Goal: Task Accomplishment & Management: Complete application form

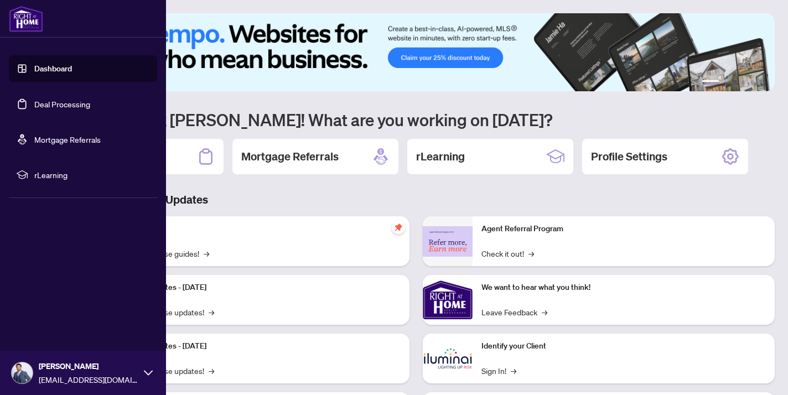
click at [48, 103] on link "Deal Processing" at bounding box center [62, 104] width 56 height 10
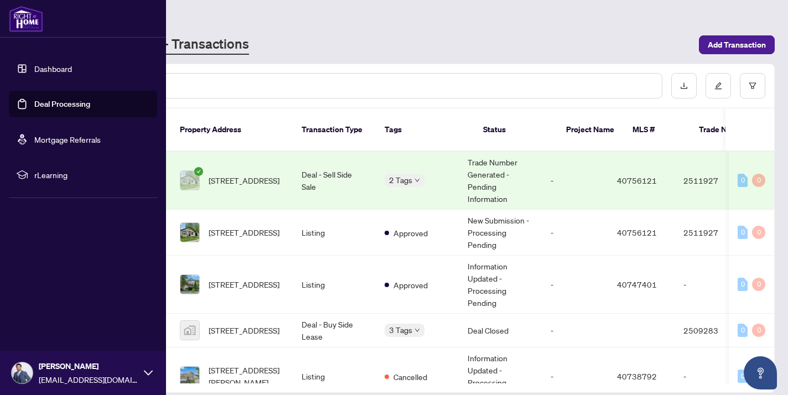
click at [60, 69] on link "Dashboard" at bounding box center [53, 69] width 38 height 10
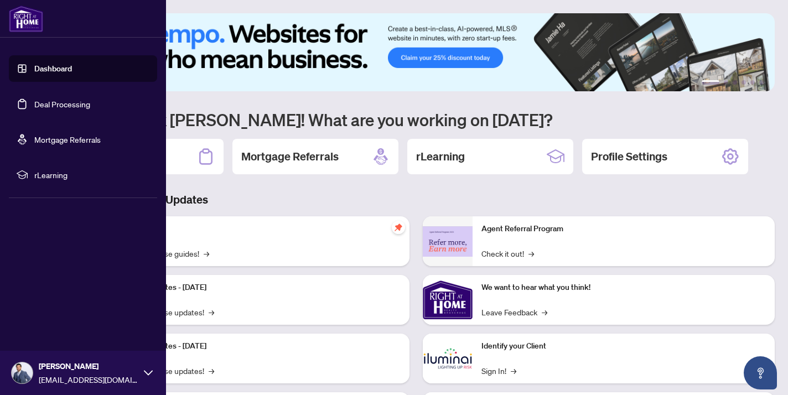
click at [59, 105] on link "Deal Processing" at bounding box center [62, 104] width 56 height 10
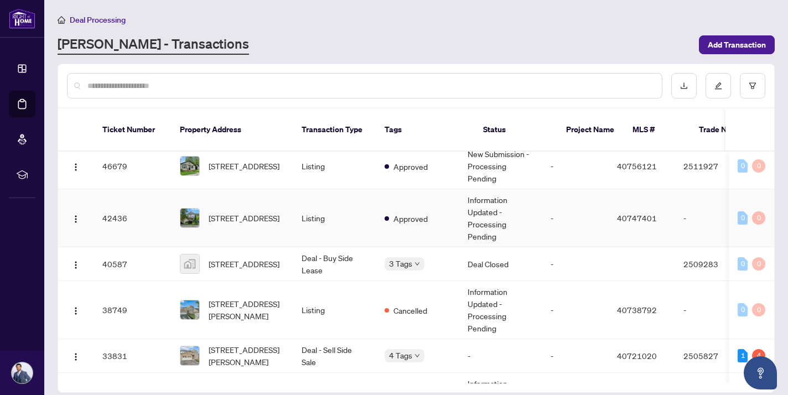
scroll to position [66, 0]
click at [226, 212] on span "[STREET_ADDRESS]" at bounding box center [244, 218] width 71 height 12
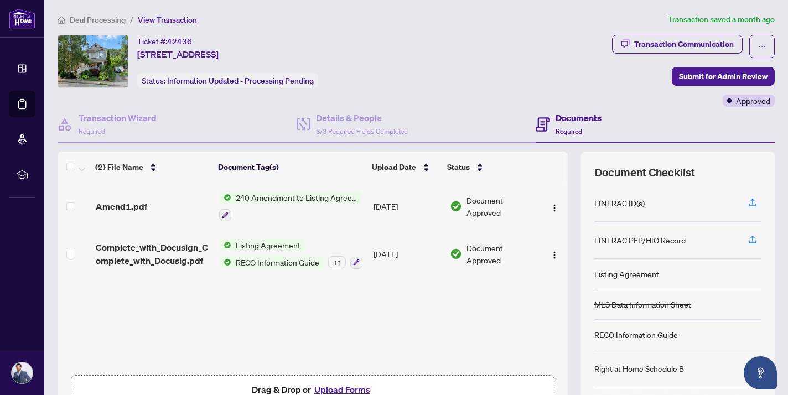
scroll to position [53, 0]
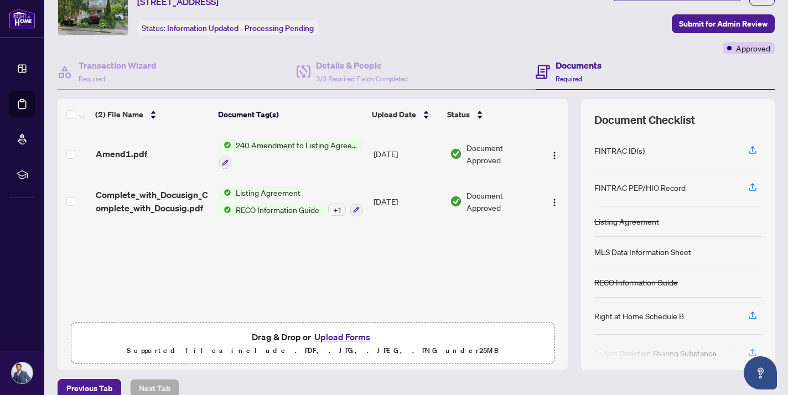
click at [342, 339] on button "Upload Forms" at bounding box center [342, 337] width 63 height 14
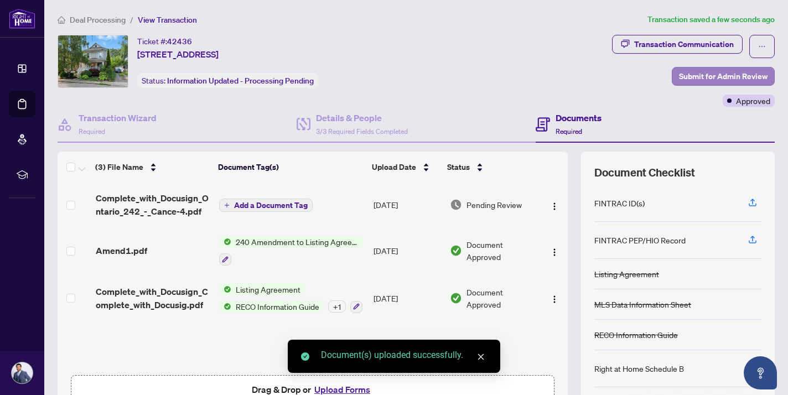
scroll to position [0, 0]
click at [722, 77] on span "Submit for Admin Review" at bounding box center [723, 76] width 89 height 18
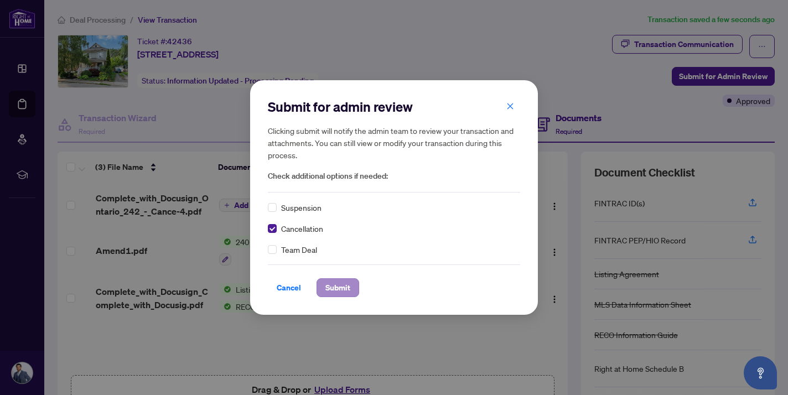
click at [345, 290] on span "Submit" at bounding box center [337, 288] width 25 height 18
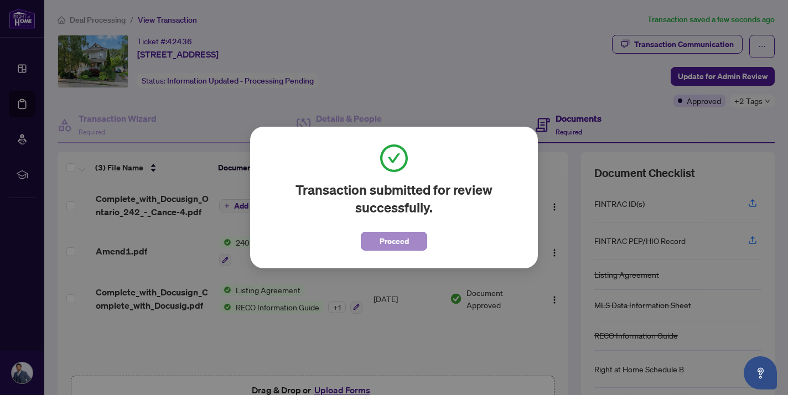
click at [403, 246] on span "Proceed" at bounding box center [394, 241] width 29 height 18
